Goal: Navigation & Orientation: Find specific page/section

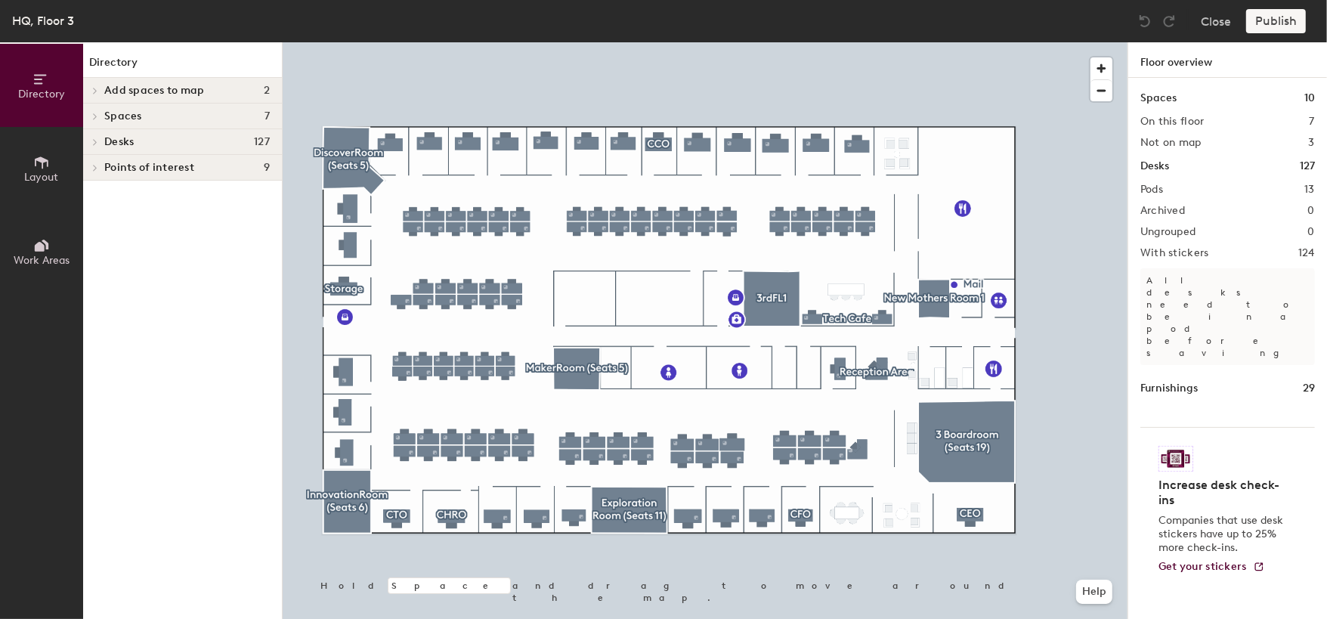
click at [158, 142] on h4 "Desks 127" at bounding box center [186, 142] width 165 height 12
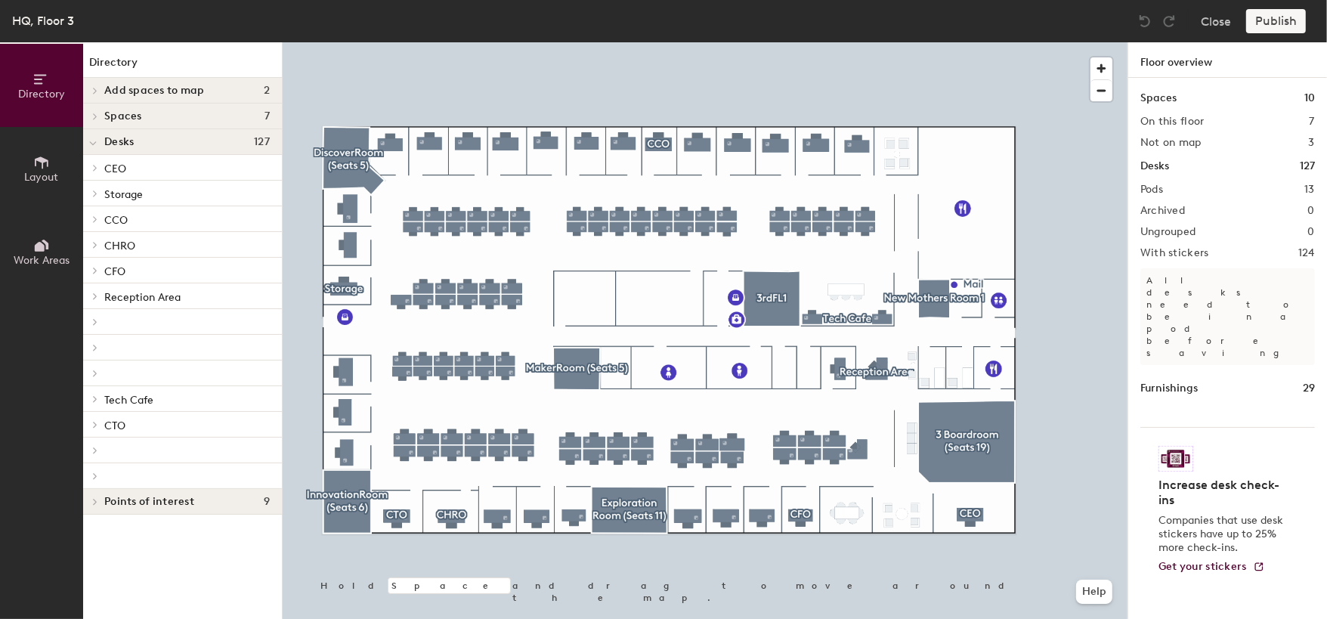
click at [190, 168] on p "CEO" at bounding box center [186, 168] width 165 height 20
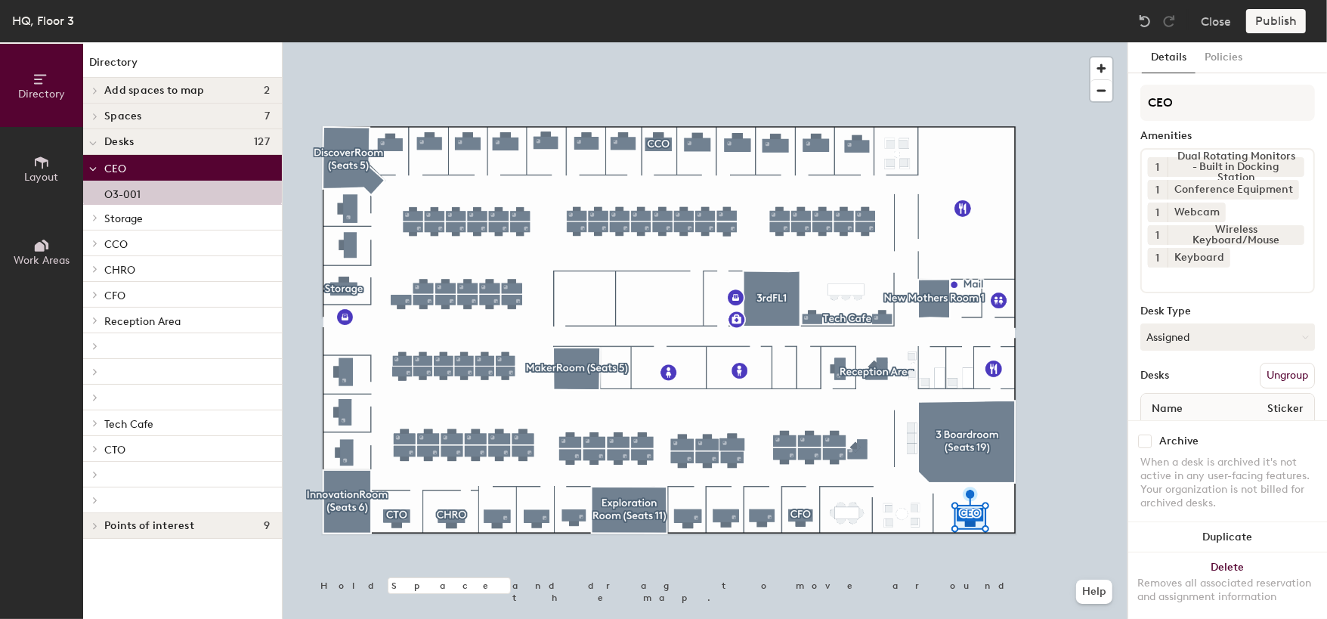
click at [193, 213] on p "Storage" at bounding box center [186, 218] width 165 height 20
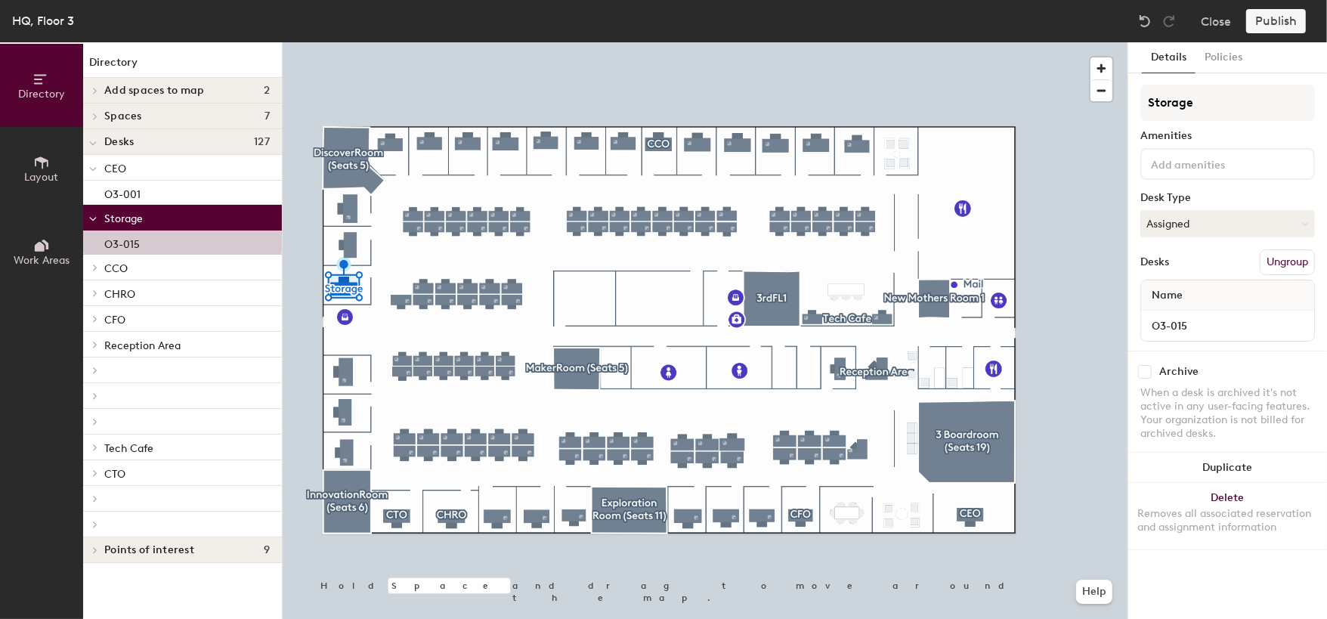
click at [194, 265] on p "CCO" at bounding box center [186, 268] width 165 height 20
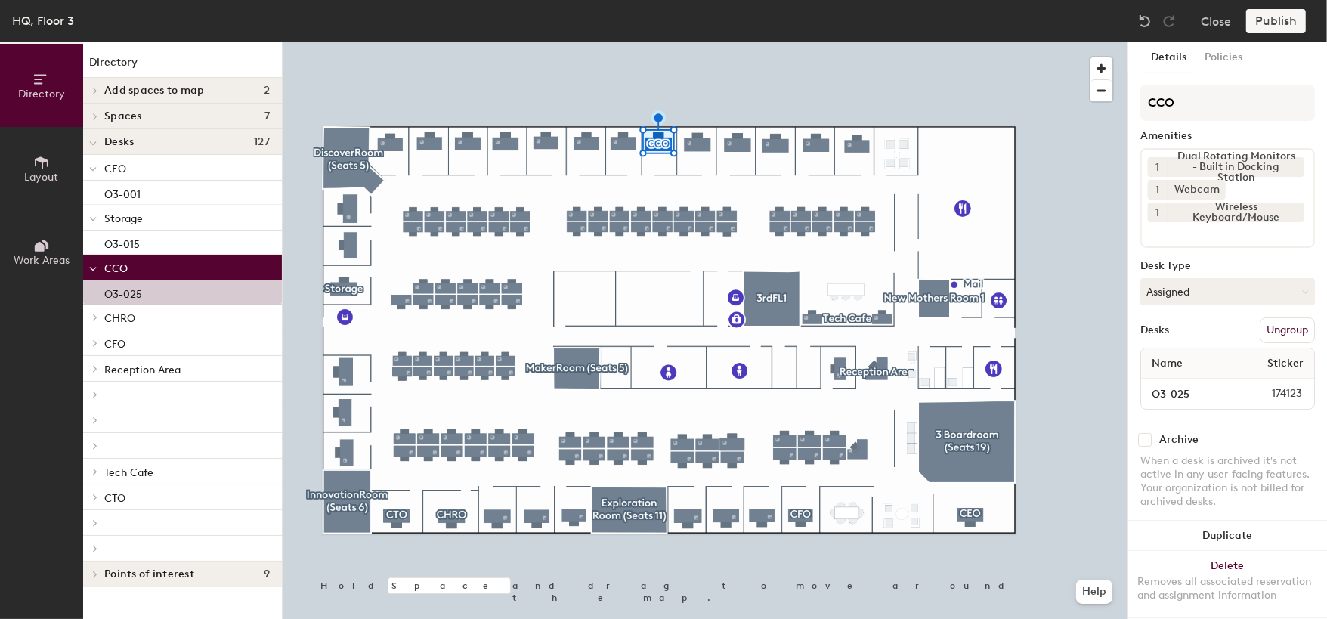
click at [194, 265] on p "CCO" at bounding box center [186, 268] width 165 height 20
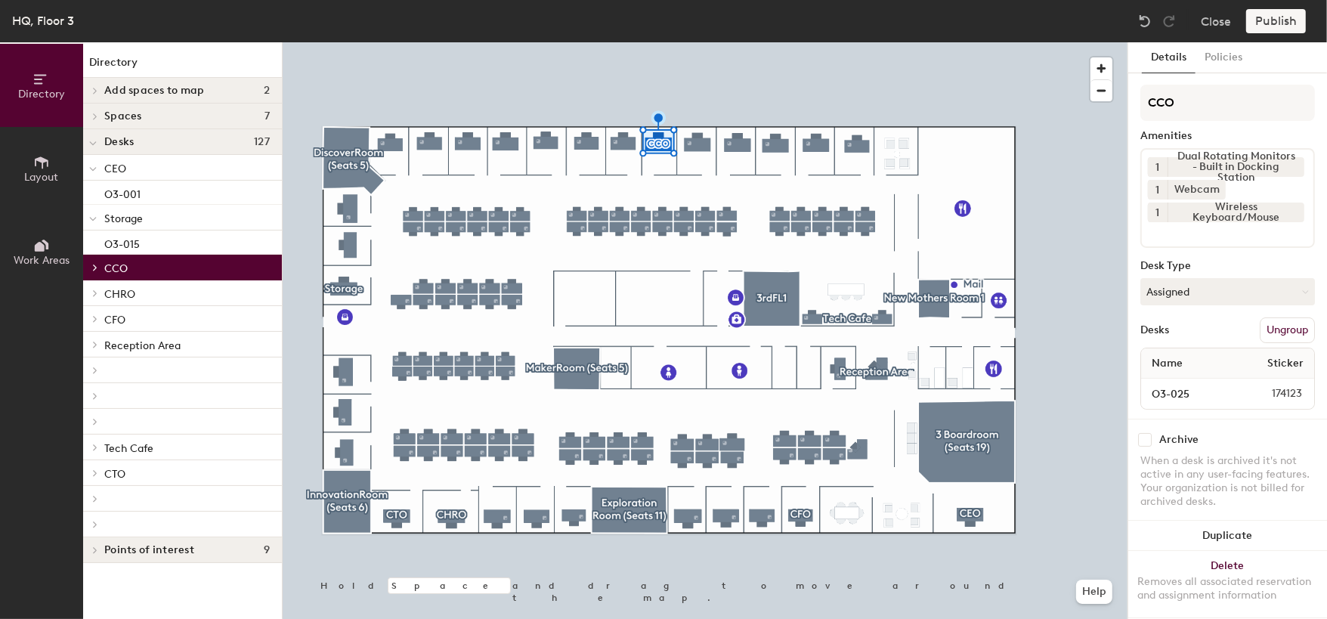
click at [193, 304] on div "CHRO" at bounding box center [182, 293] width 199 height 26
click at [202, 283] on p "CHRO" at bounding box center [186, 293] width 165 height 20
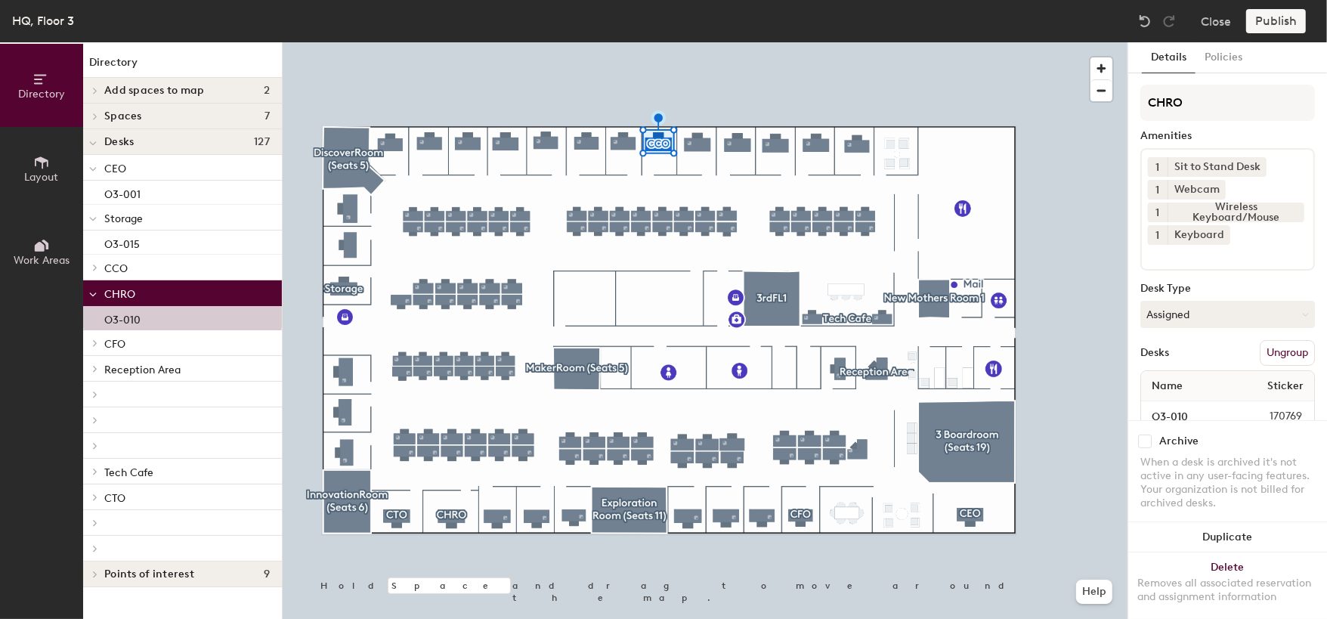
click at [200, 292] on p "CHRO" at bounding box center [186, 293] width 165 height 20
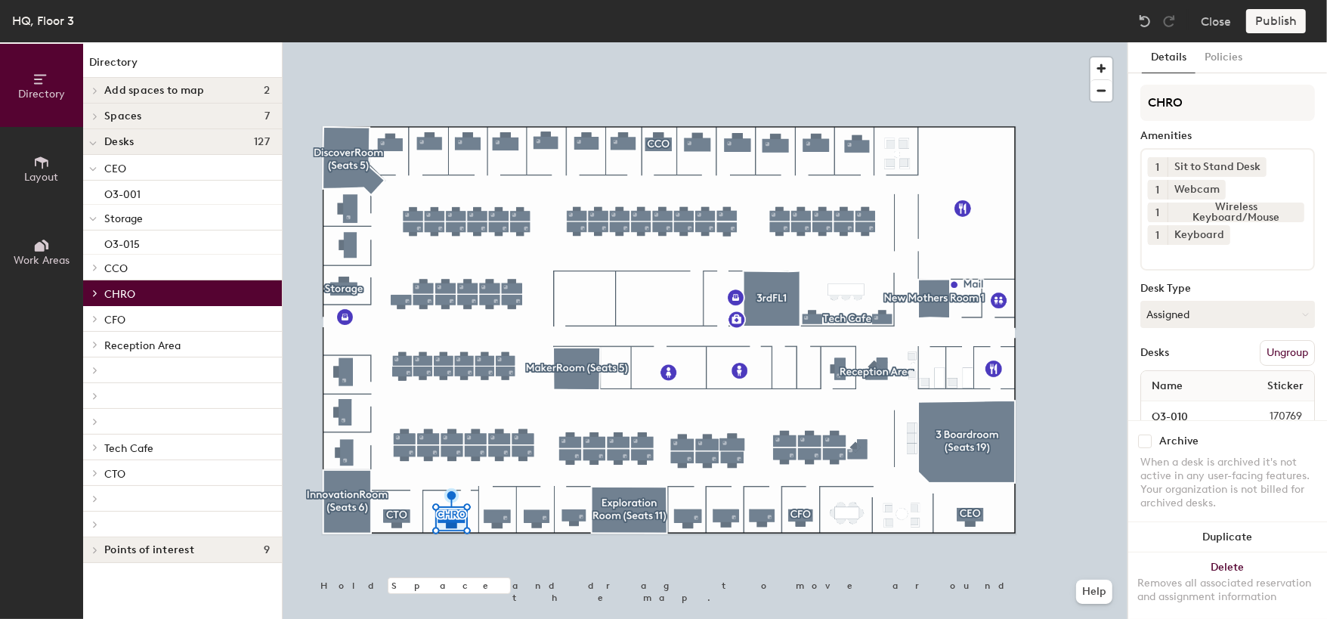
click at [199, 312] on p "CFO" at bounding box center [186, 319] width 165 height 20
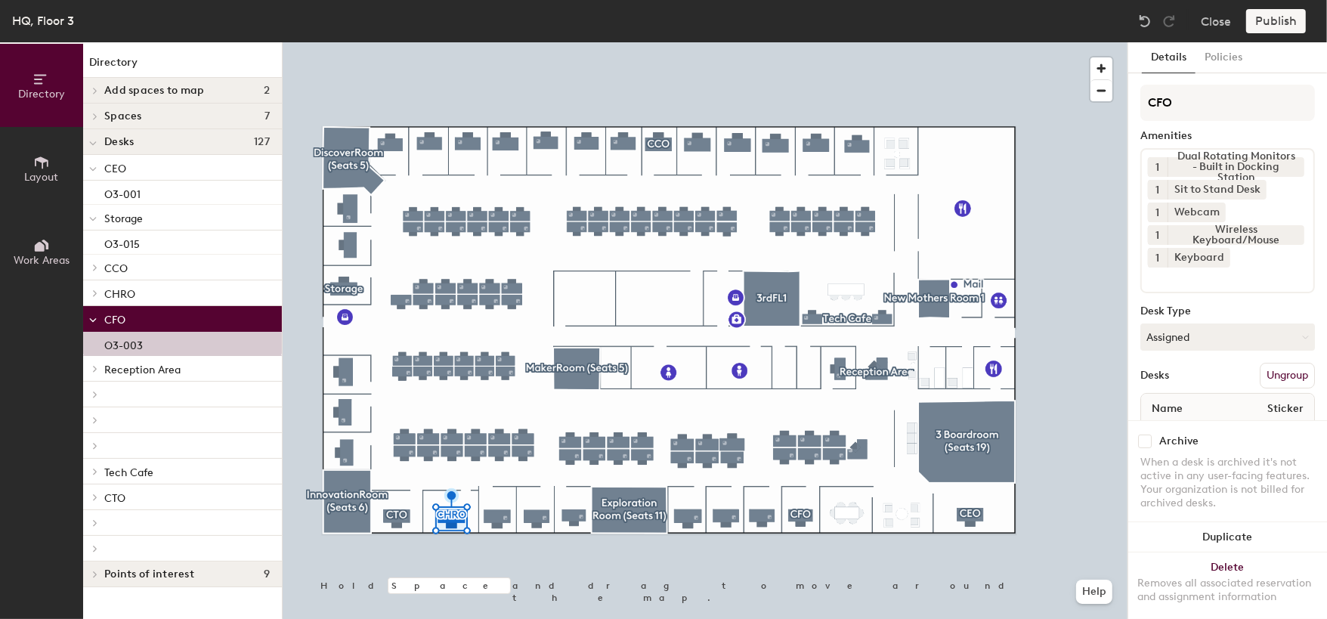
click at [199, 312] on p "CFO" at bounding box center [186, 319] width 165 height 20
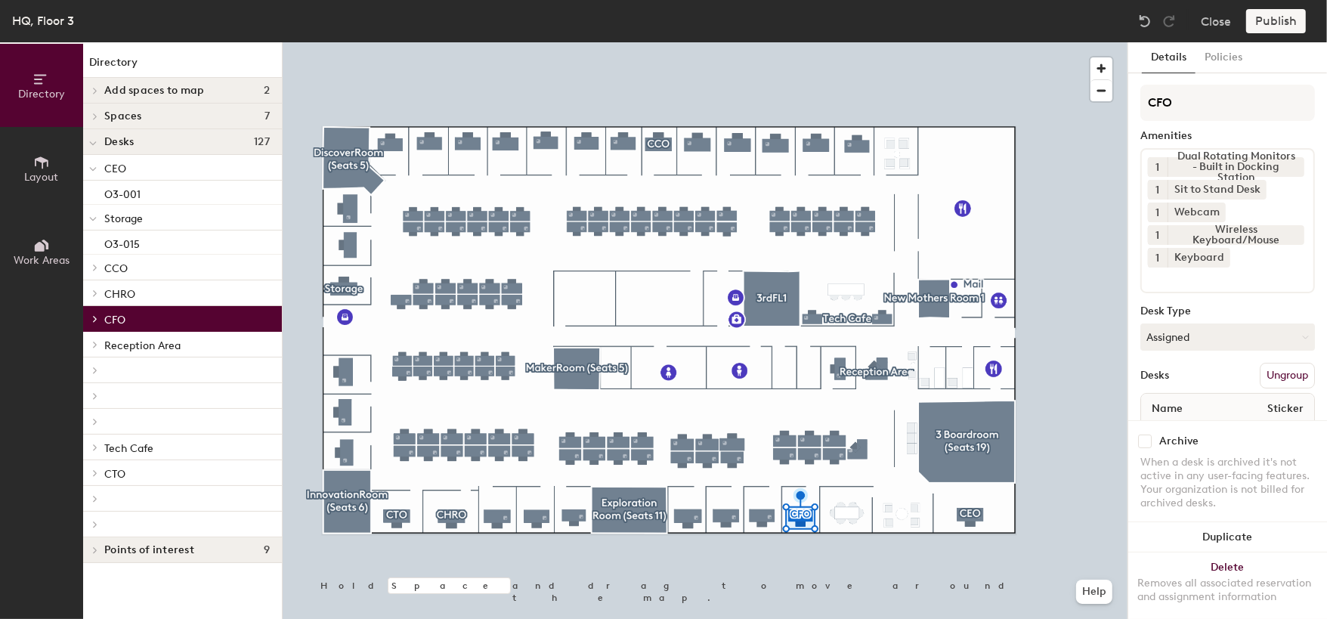
click at [198, 342] on p "Reception Area" at bounding box center [186, 345] width 165 height 20
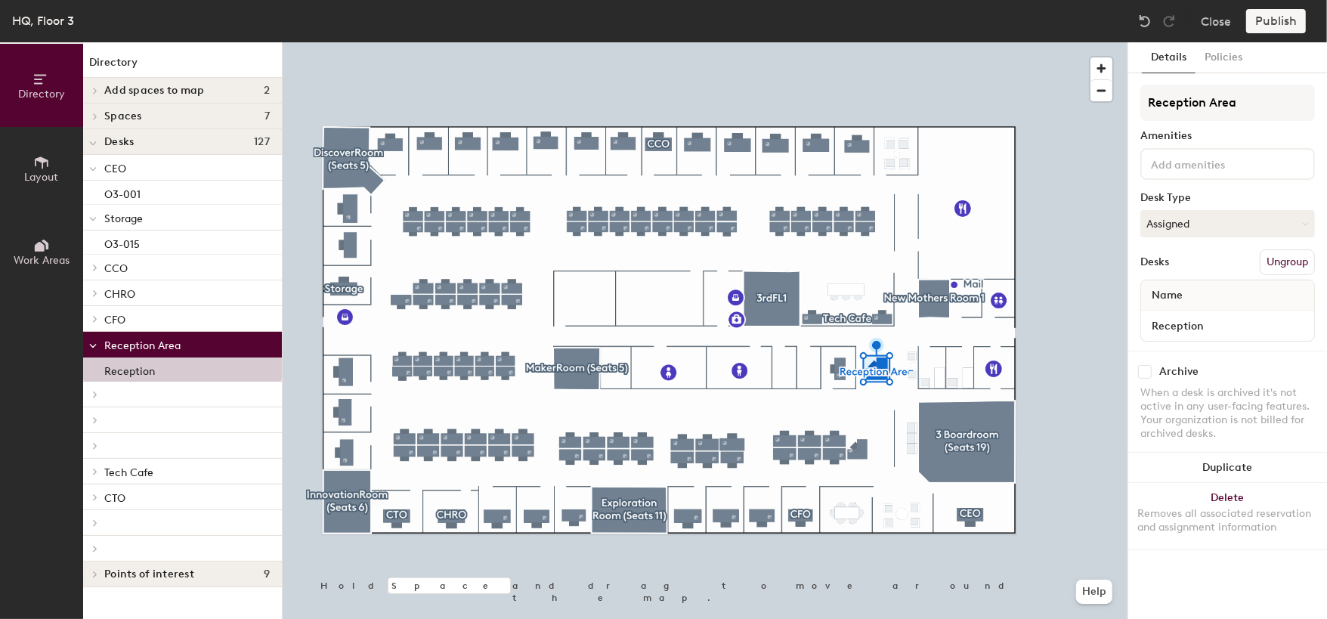
click at [198, 347] on p "Reception Area" at bounding box center [186, 345] width 165 height 20
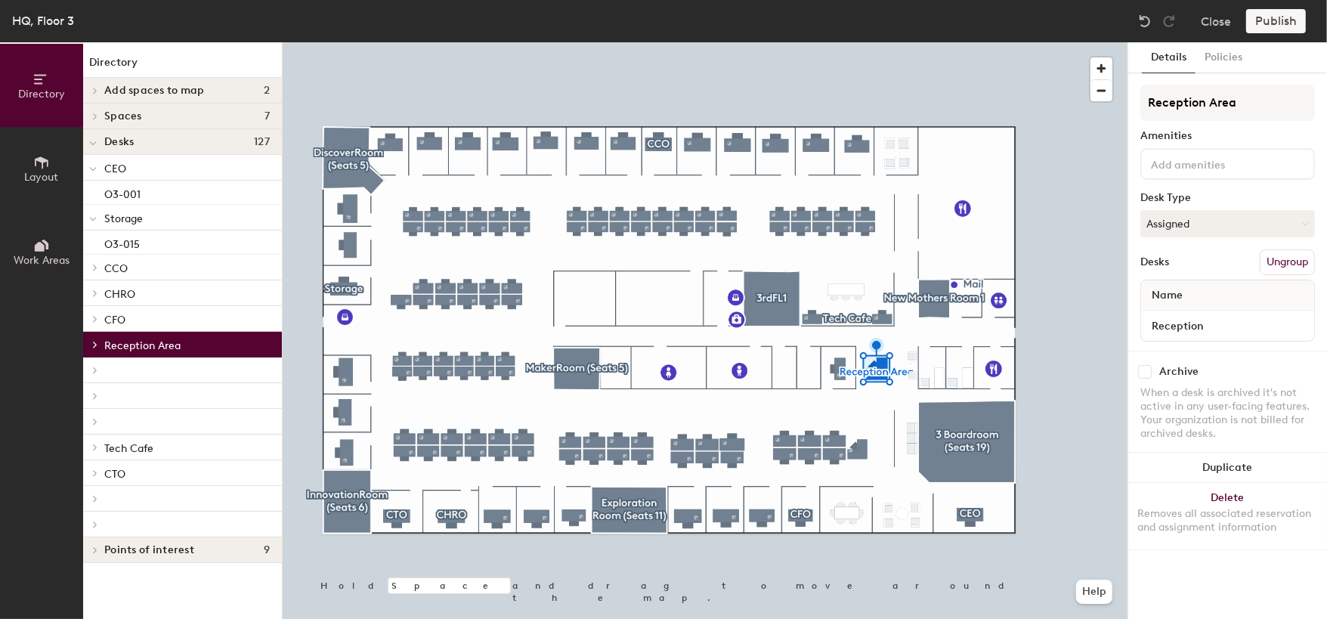
click at [196, 362] on div at bounding box center [182, 370] width 199 height 26
click at [188, 369] on p at bounding box center [186, 370] width 165 height 3
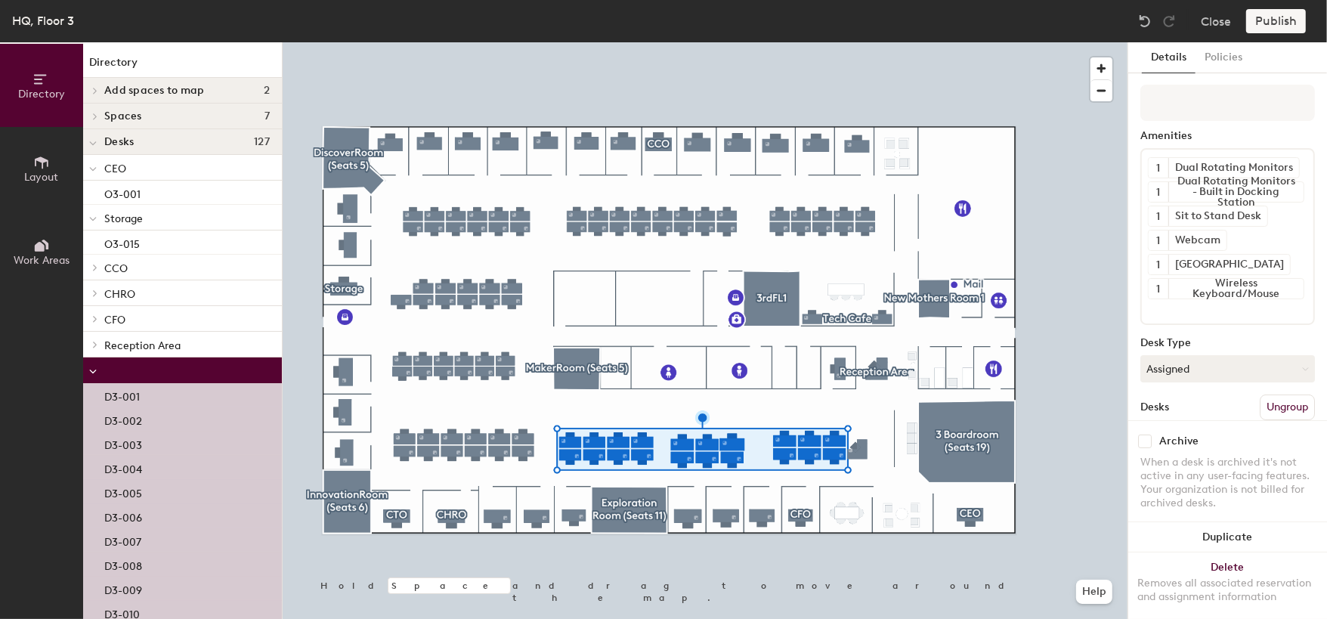
click at [187, 366] on div at bounding box center [182, 370] width 199 height 26
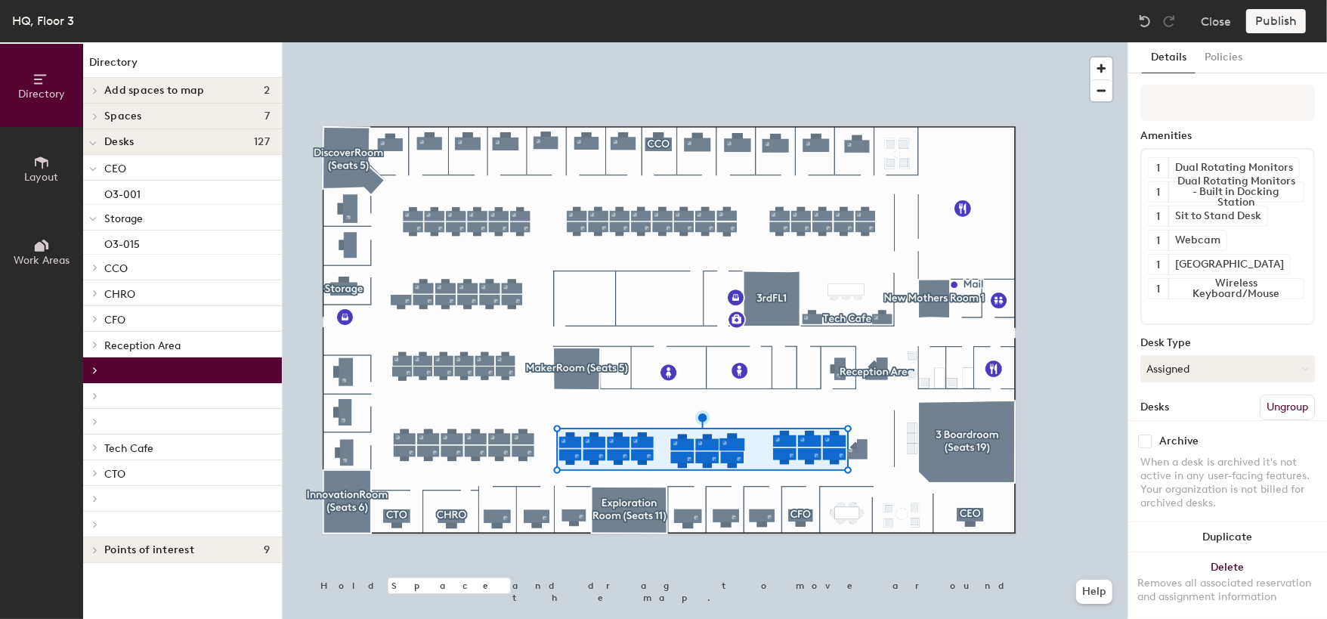
click at [189, 391] on div at bounding box center [182, 396] width 199 height 26
click at [110, 396] on p at bounding box center [186, 395] width 165 height 3
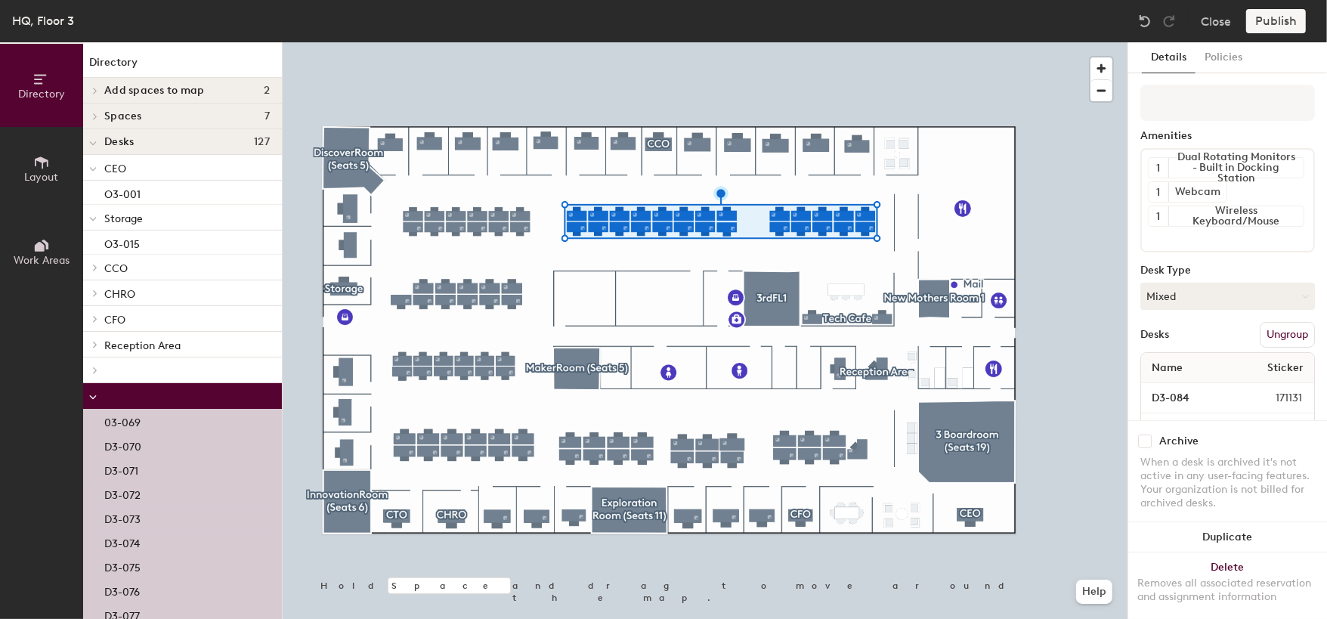
click at [110, 396] on p at bounding box center [186, 395] width 165 height 3
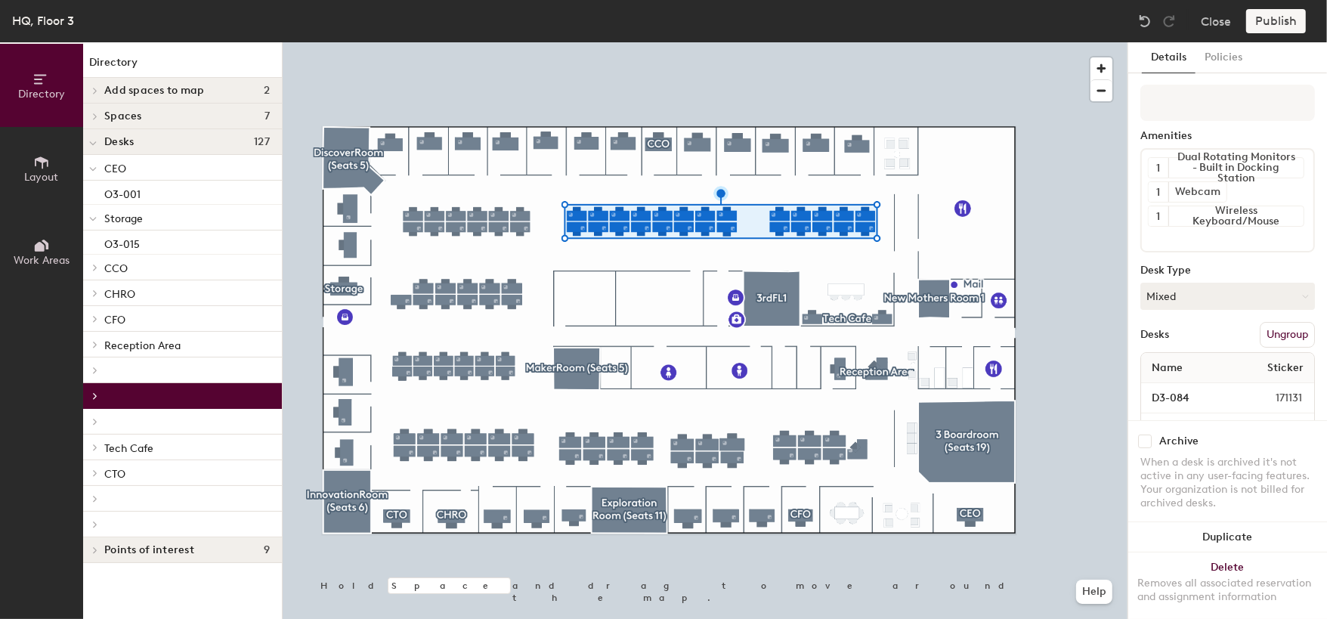
click at [213, 400] on div at bounding box center [182, 396] width 199 height 26
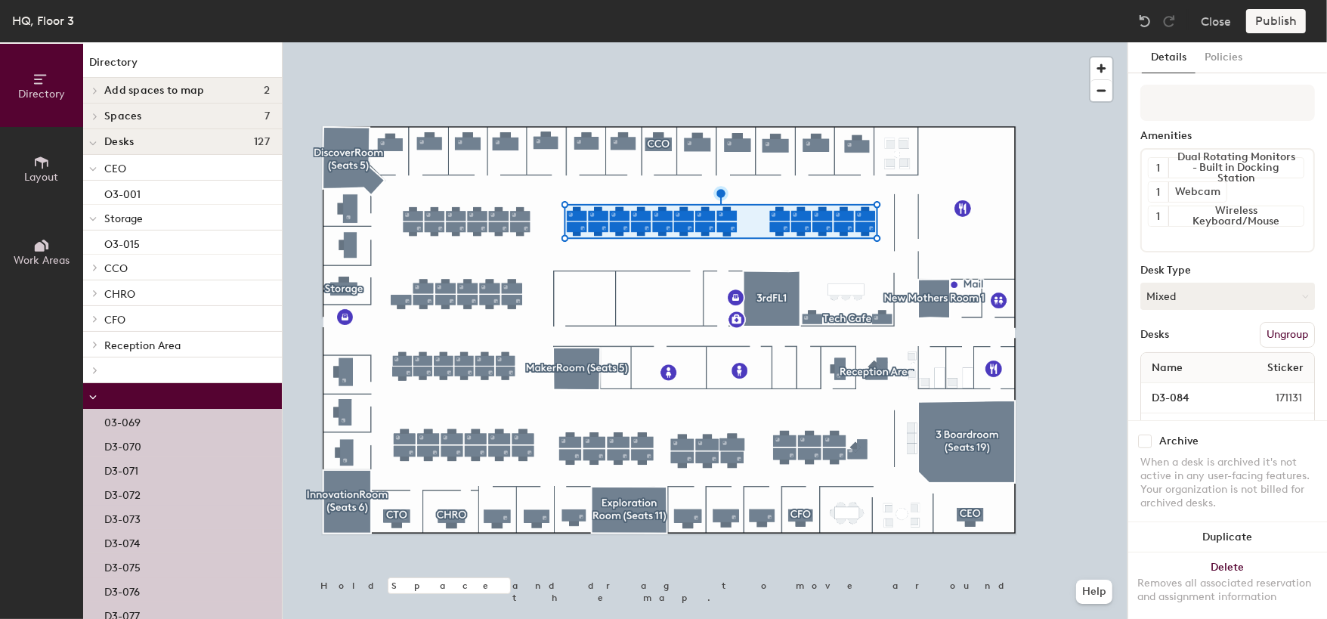
click at [213, 400] on div at bounding box center [182, 396] width 199 height 26
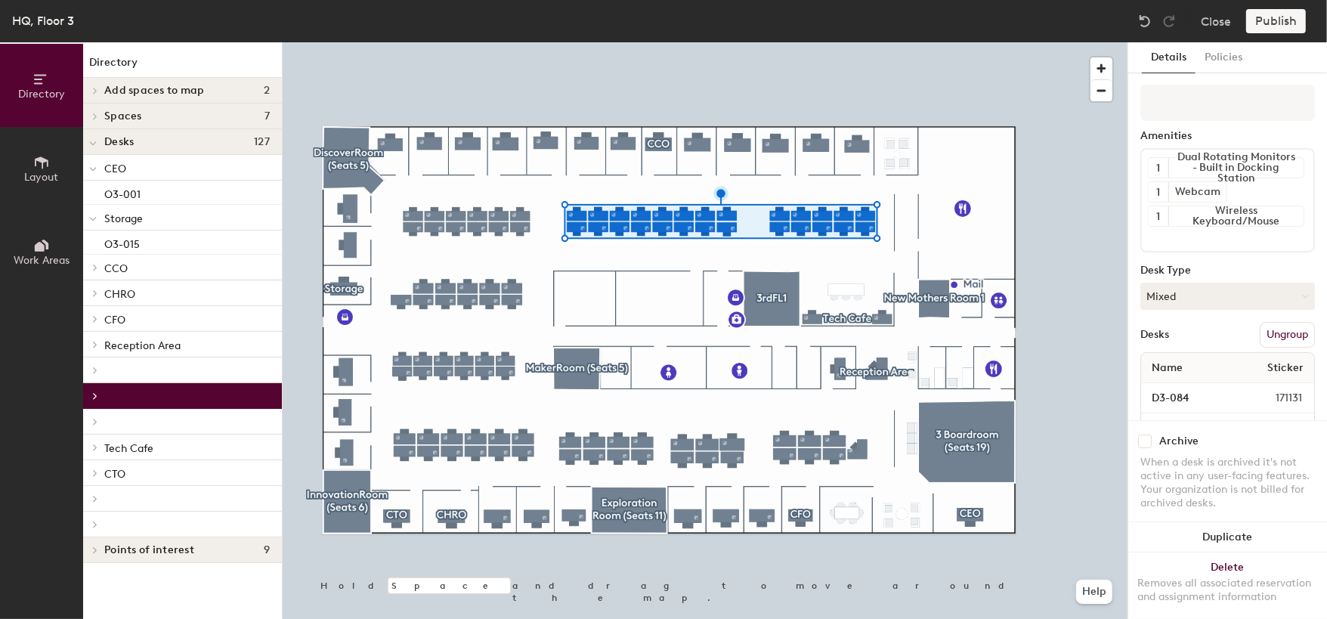
click at [202, 396] on p at bounding box center [186, 395] width 165 height 3
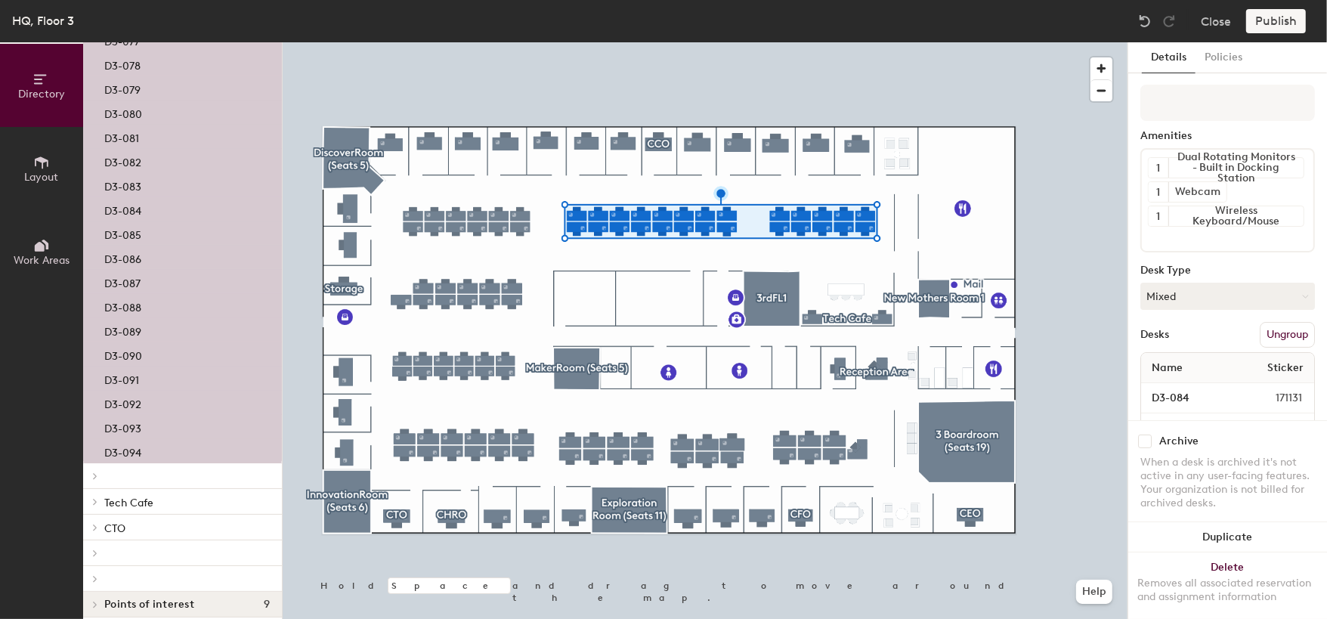
scroll to position [584, 0]
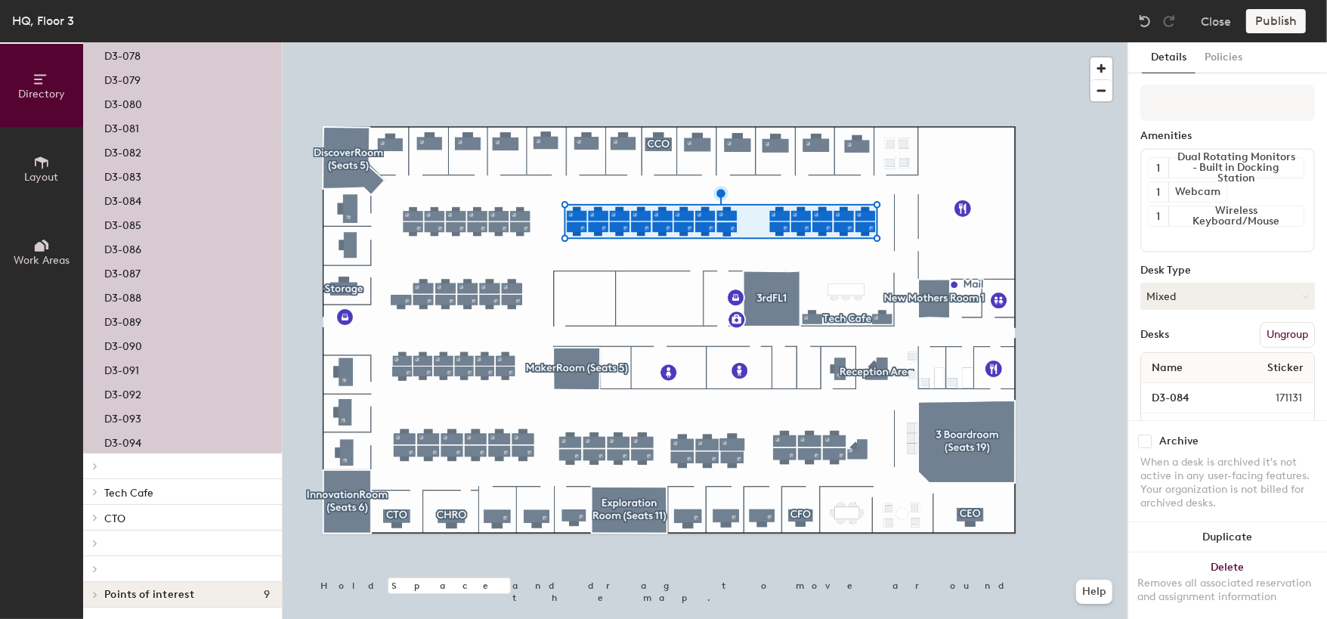
click at [190, 456] on div at bounding box center [182, 466] width 199 height 26
click at [143, 465] on p at bounding box center [186, 466] width 165 height 3
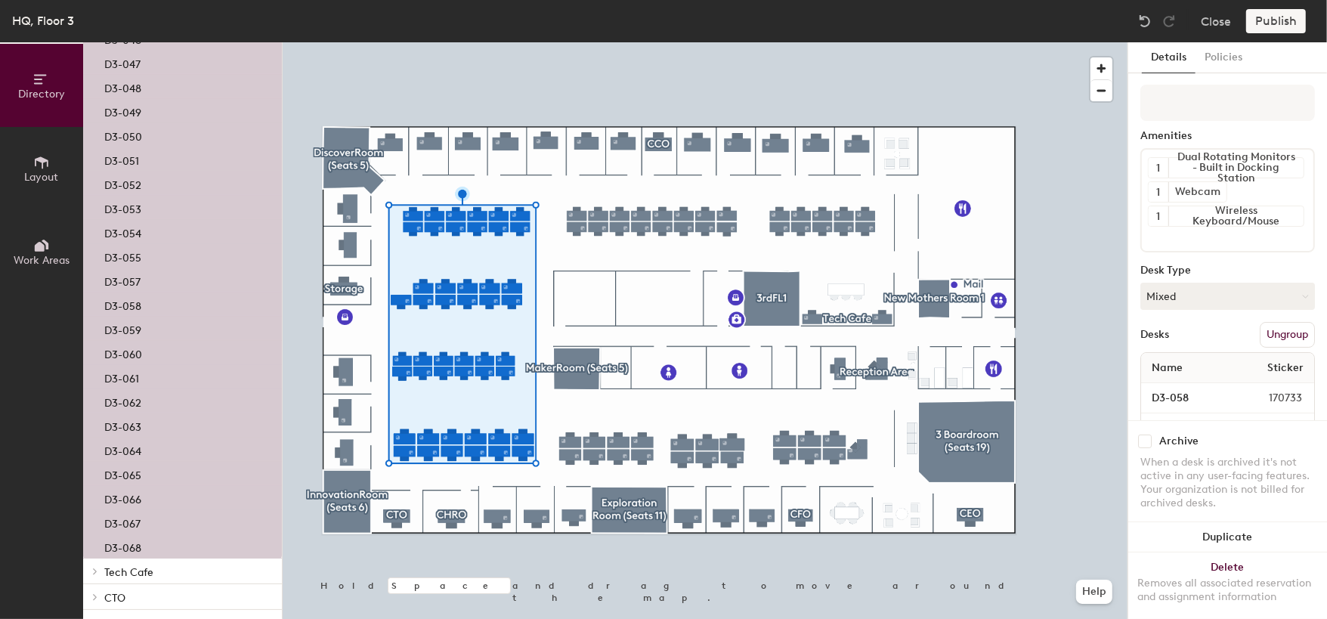
scroll to position [1720, 0]
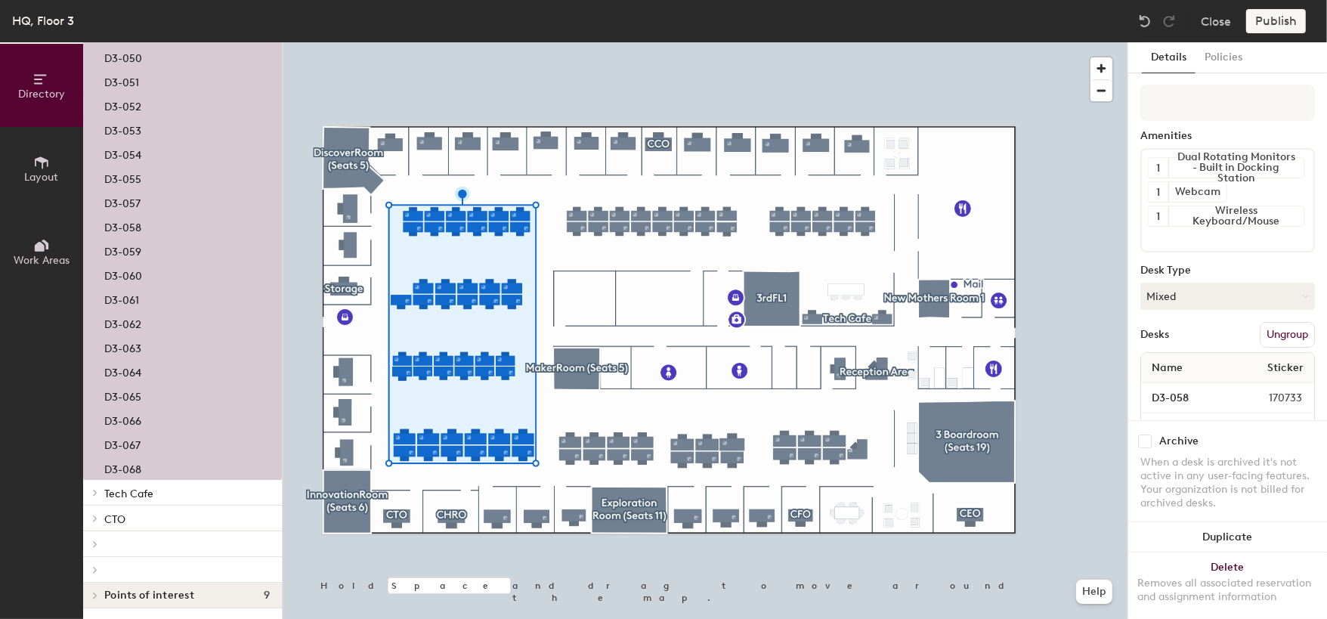
click at [151, 484] on p "Tech Cafe" at bounding box center [186, 493] width 165 height 20
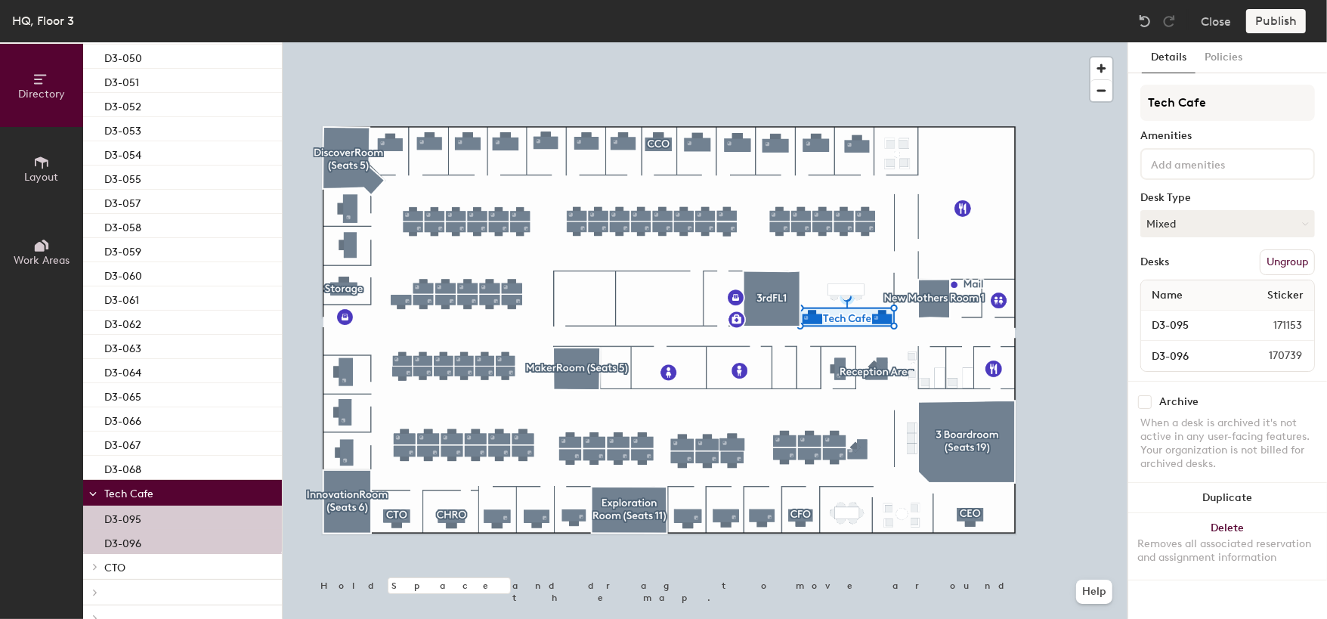
click at [153, 487] on span "Tech Cafe" at bounding box center [128, 493] width 49 height 13
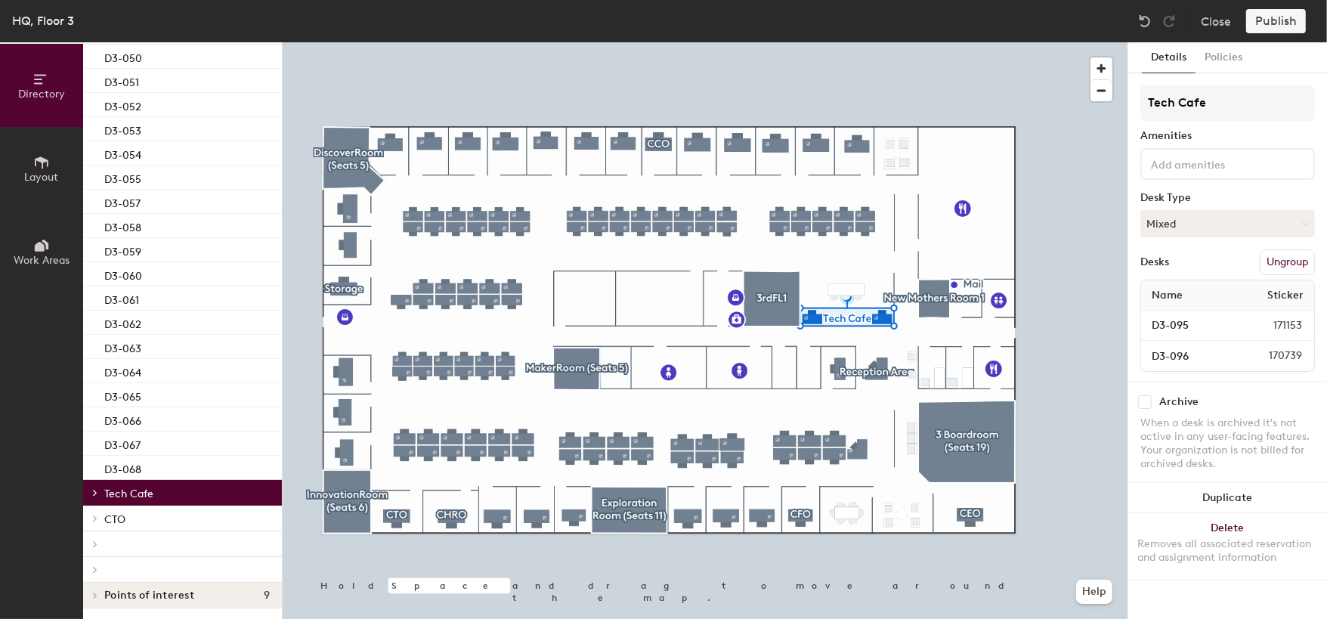
click at [153, 512] on p "CTO" at bounding box center [186, 518] width 165 height 20
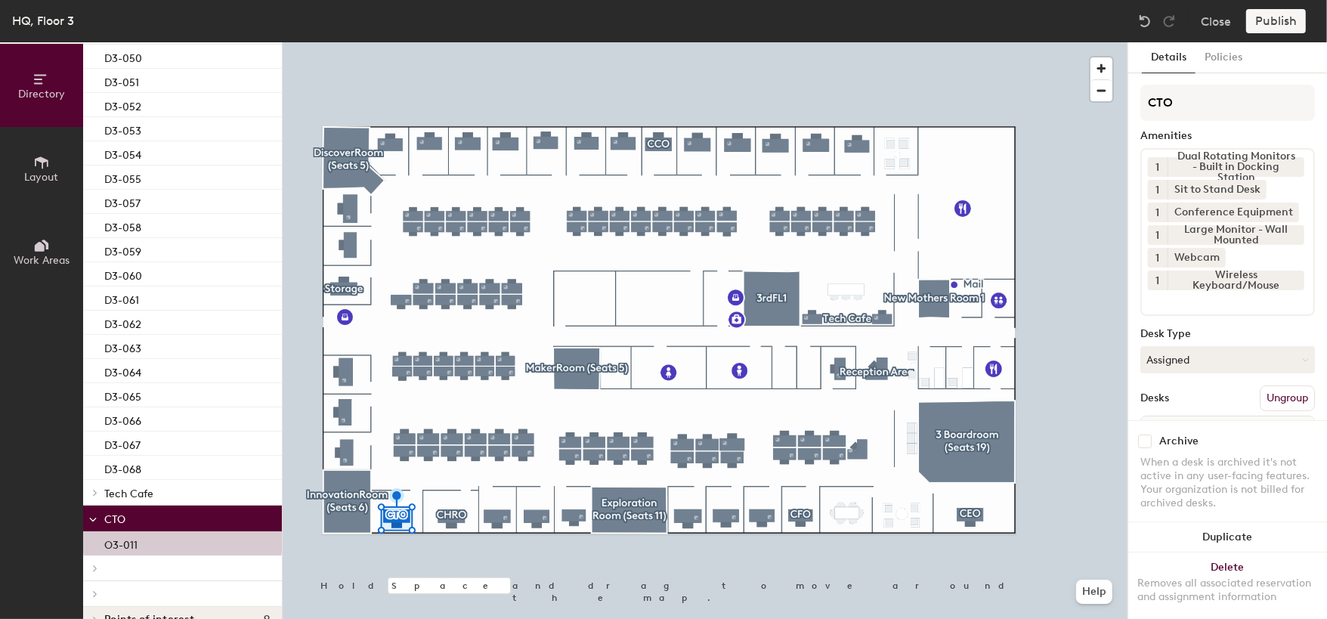
click at [153, 512] on p "CTO" at bounding box center [186, 518] width 165 height 20
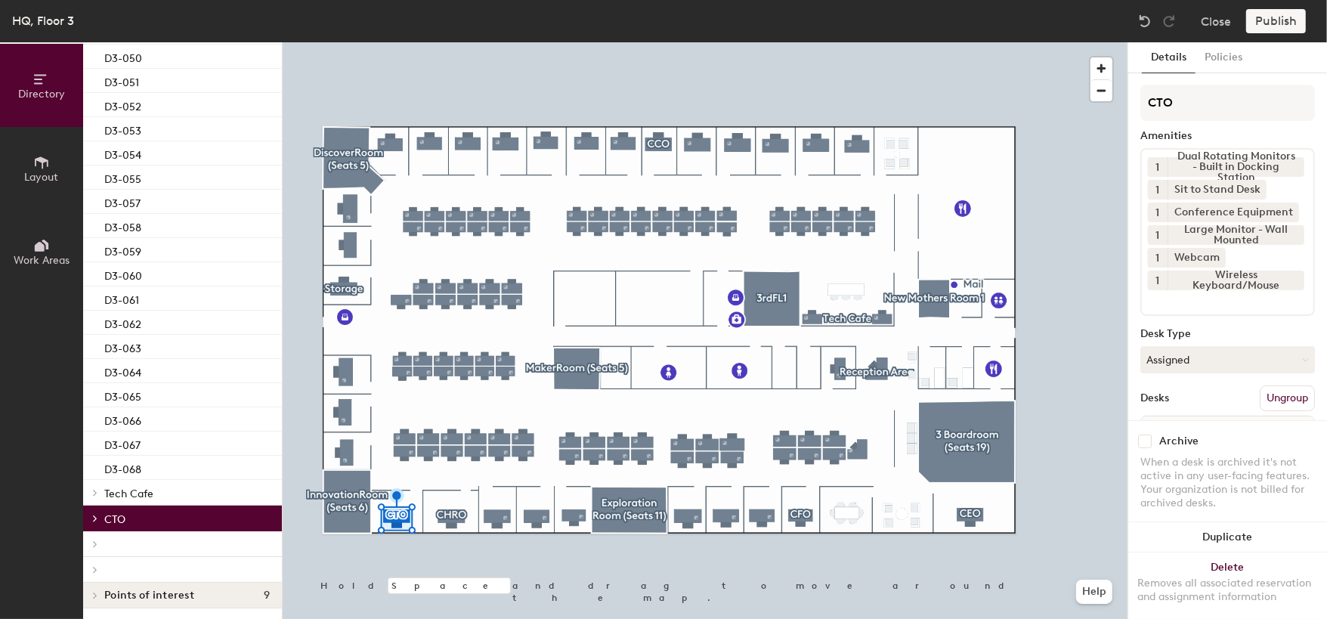
click at [154, 538] on div at bounding box center [182, 544] width 199 height 26
click at [155, 550] on div at bounding box center [182, 544] width 199 height 26
click at [110, 539] on div at bounding box center [182, 544] width 199 height 26
click at [164, 565] on div at bounding box center [182, 570] width 199 height 26
click at [97, 566] on icon at bounding box center [95, 570] width 6 height 8
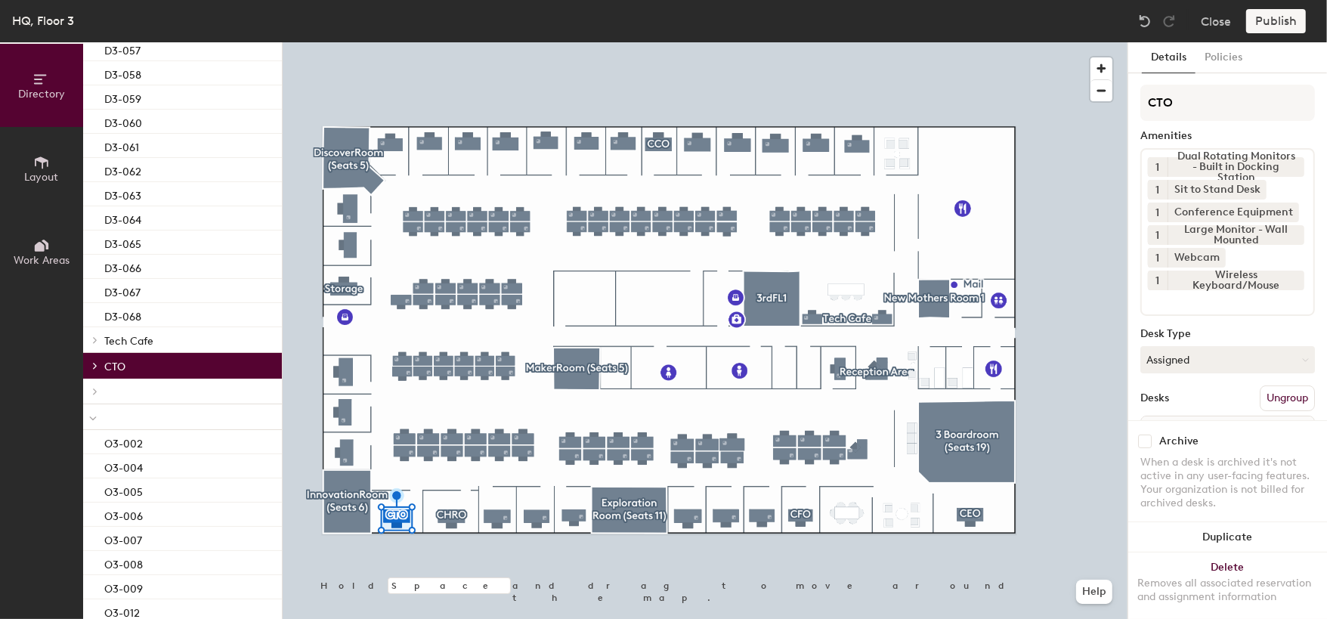
scroll to position [2029, 0]
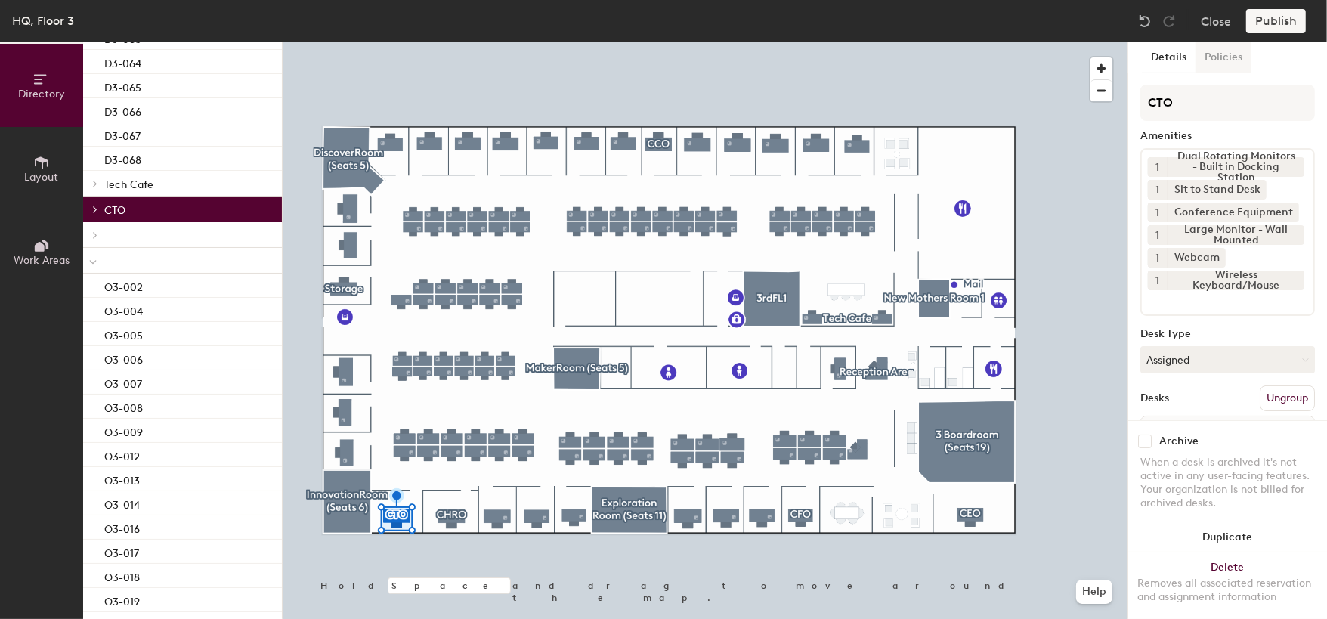
click at [1231, 63] on button "Policies" at bounding box center [1223, 57] width 56 height 31
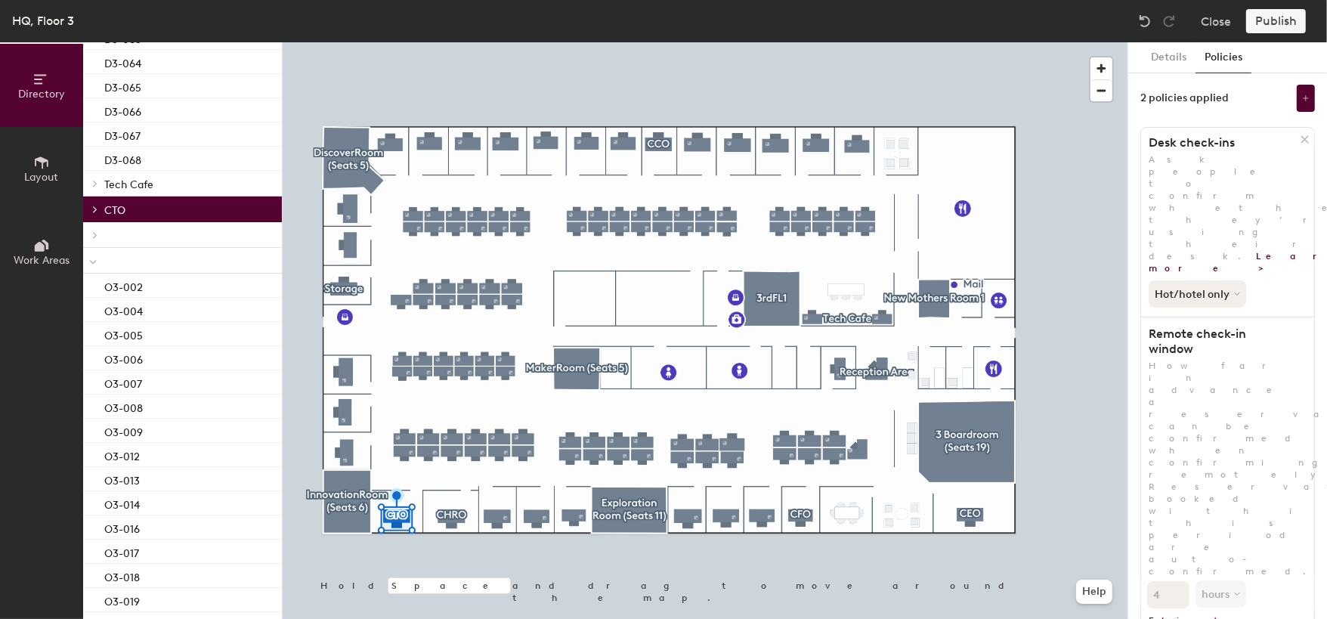
scroll to position [14, 0]
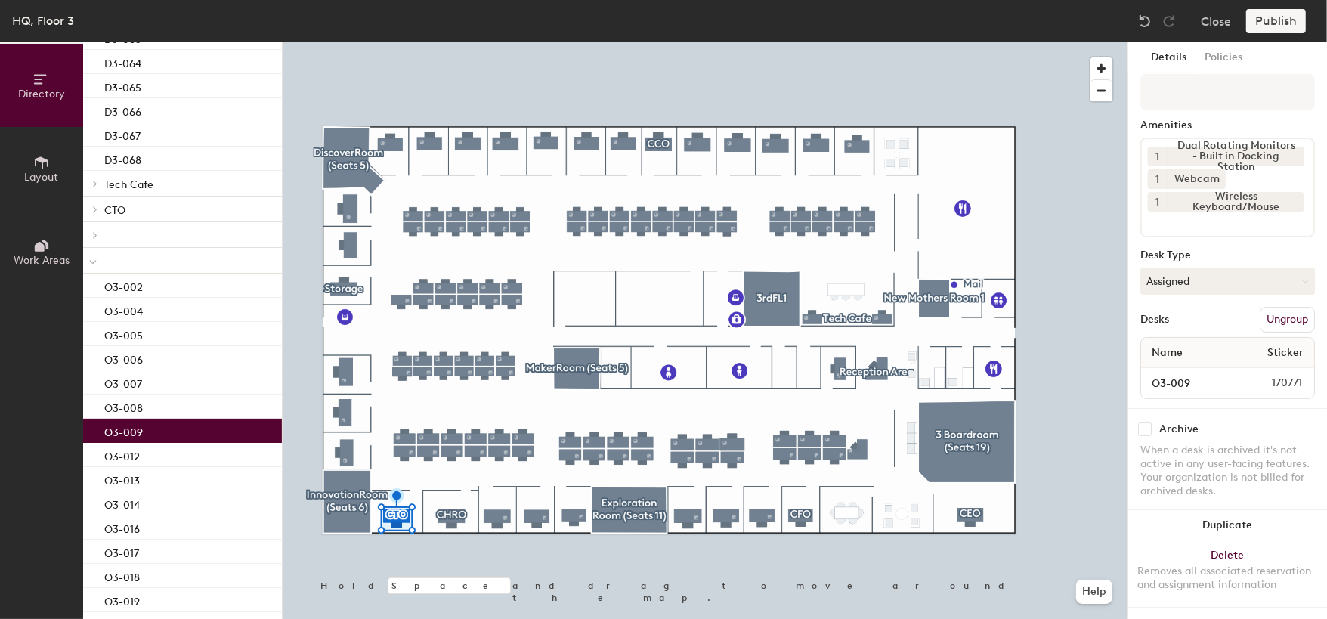
click at [204, 426] on div "O3-009" at bounding box center [182, 431] width 199 height 24
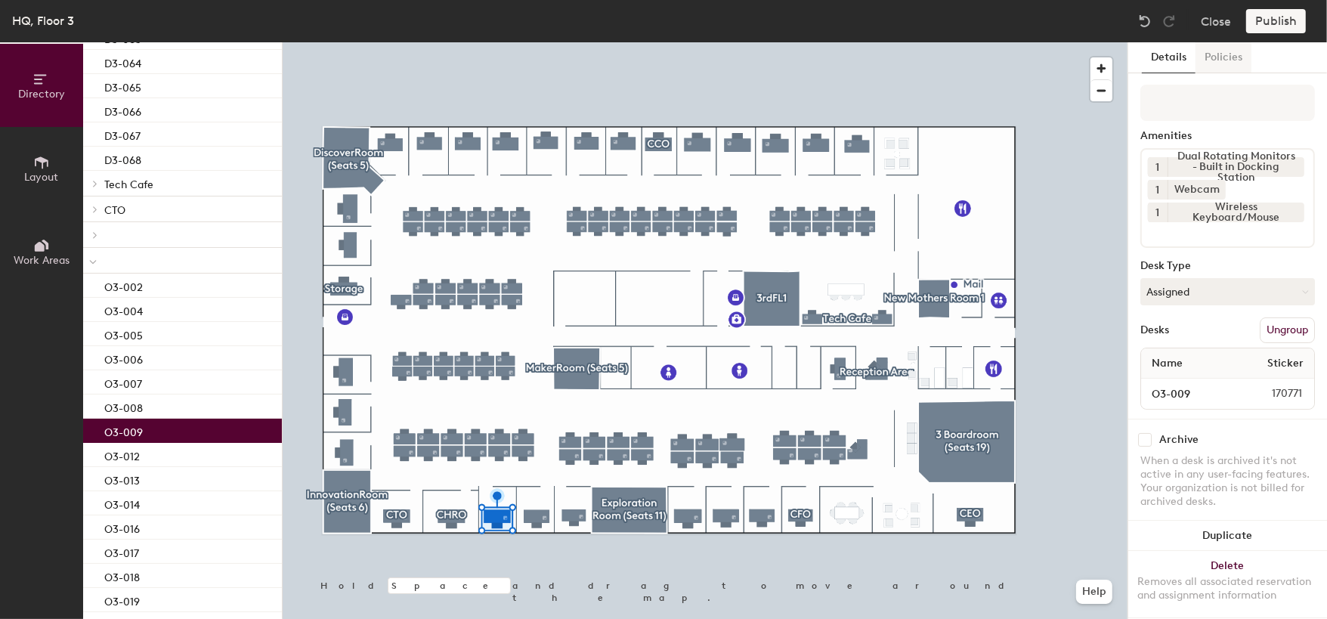
click at [1224, 65] on button "Policies" at bounding box center [1223, 57] width 56 height 31
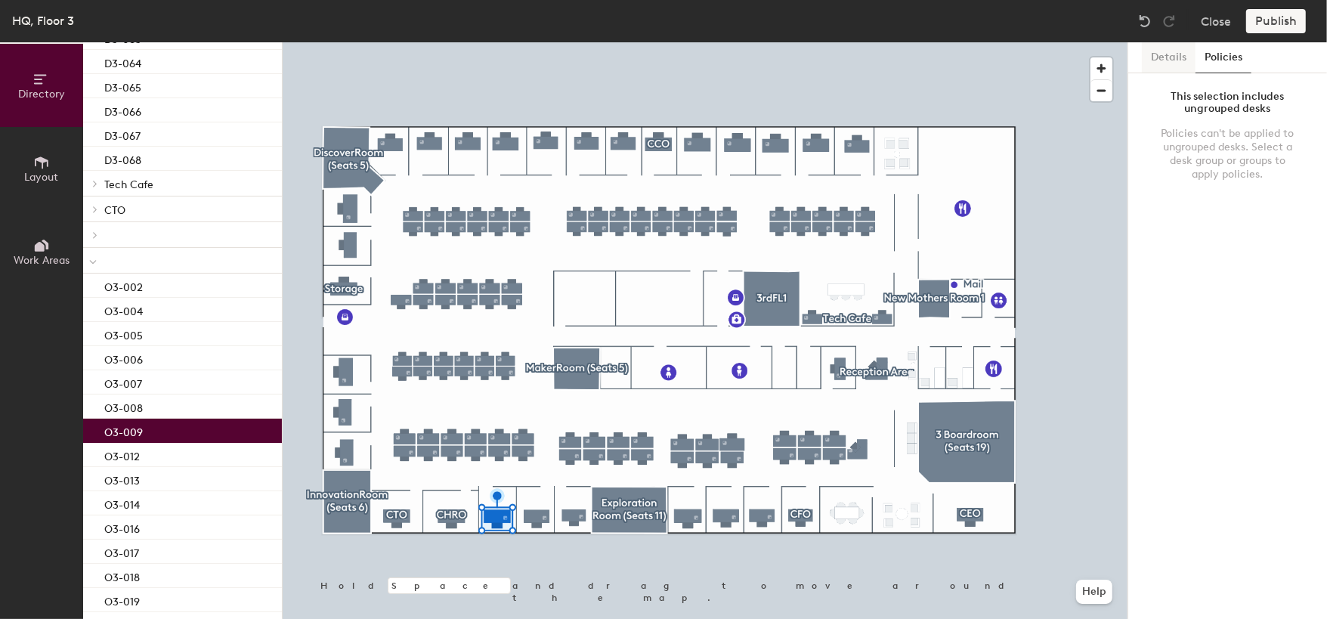
click at [1172, 63] on button "Details" at bounding box center [1169, 57] width 54 height 31
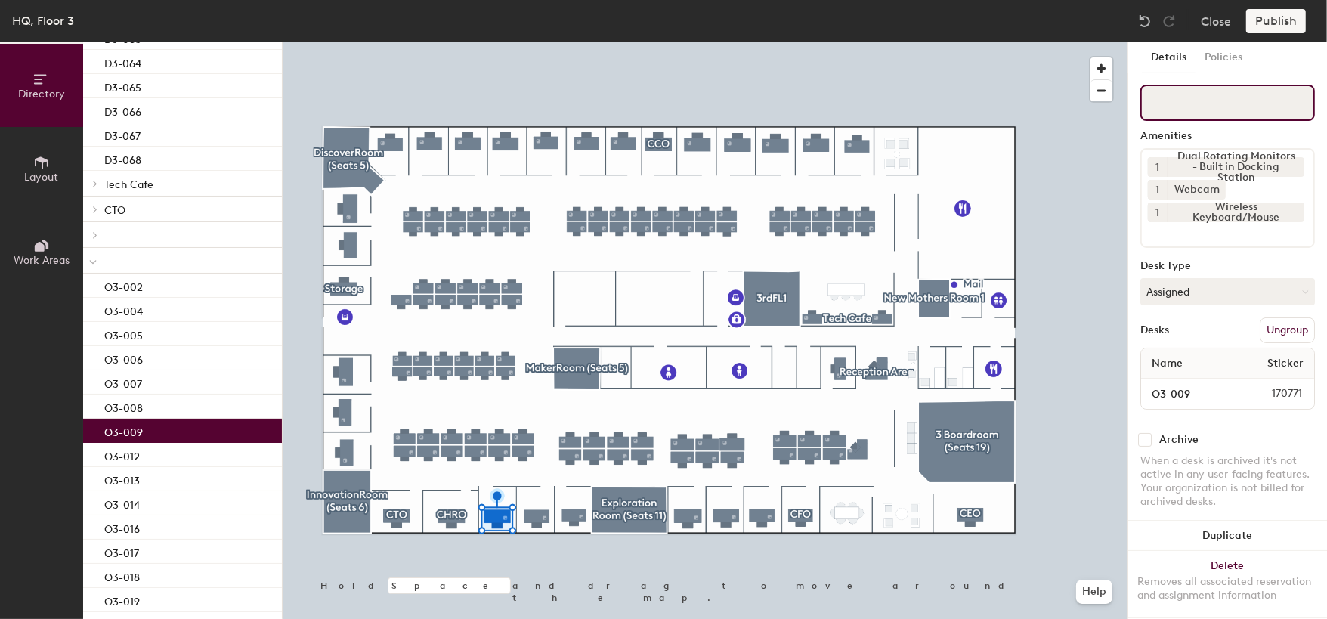
click at [1203, 110] on input at bounding box center [1227, 103] width 175 height 36
click at [1269, 79] on div "Details Policies Amenities 1 Dual Rotating Monitors - Built in Docking Station …" at bounding box center [1227, 330] width 199 height 576
click at [1205, 28] on button "Close" at bounding box center [1216, 21] width 30 height 24
